Goal: Task Accomplishment & Management: Complete application form

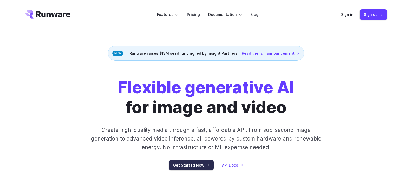
click at [204, 163] on link "Get Started Now" at bounding box center [191, 165] width 45 height 10
click at [354, 12] on link "Sign in" at bounding box center [347, 14] width 12 height 6
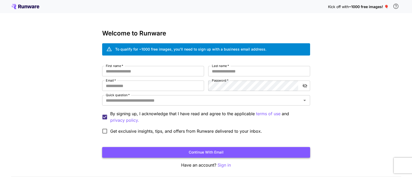
click at [210, 151] on button "Continue with email" at bounding box center [206, 152] width 208 height 11
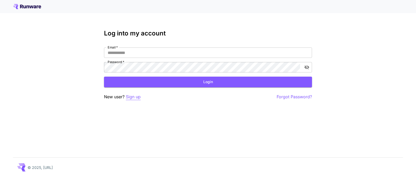
click at [130, 98] on p "Sign up" at bounding box center [133, 96] width 15 height 7
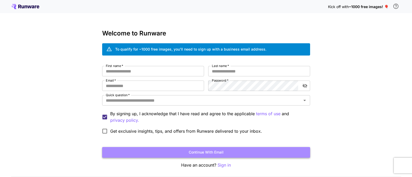
click at [192, 151] on button "Continue with email" at bounding box center [206, 152] width 208 height 11
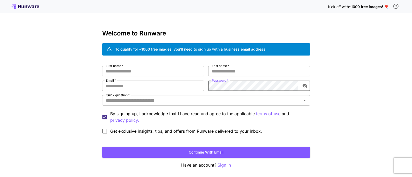
click at [246, 73] on input "Last name   *" at bounding box center [259, 71] width 102 height 10
click at [110, 70] on input "First name   *" at bounding box center [153, 71] width 102 height 10
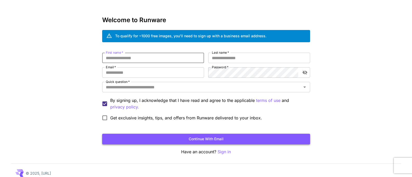
scroll to position [19, 0]
